Goal: Transaction & Acquisition: Download file/media

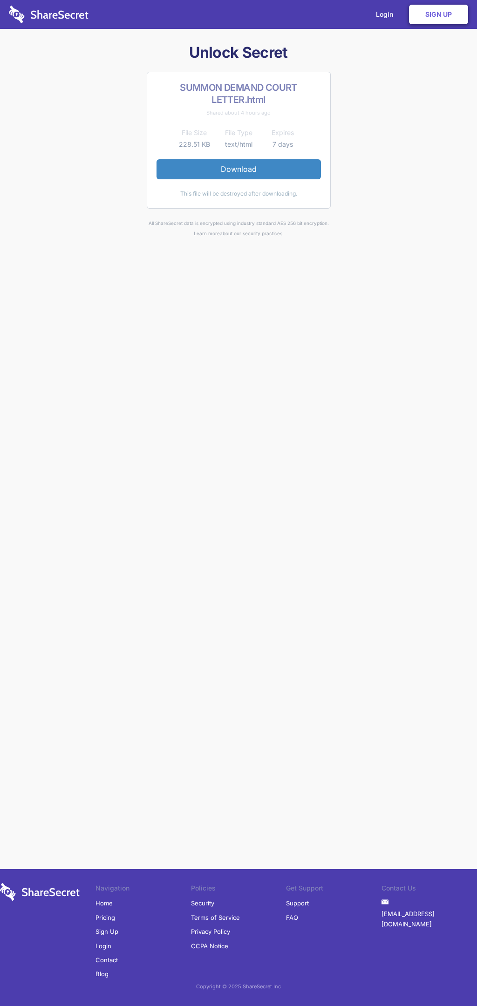
click at [239, 169] on link "Download" at bounding box center [239, 169] width 164 height 20
